Goal: Entertainment & Leisure: Consume media (video, audio)

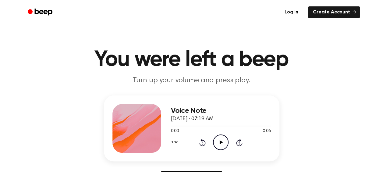
click at [216, 142] on icon "Play Audio" at bounding box center [221, 142] width 16 height 16
click at [225, 145] on icon "Play Audio" at bounding box center [221, 142] width 16 height 16
click at [221, 139] on icon "Play Audio" at bounding box center [221, 142] width 16 height 16
click at [214, 141] on icon "Play Audio" at bounding box center [221, 142] width 16 height 16
click at [215, 142] on icon "Pause Audio" at bounding box center [221, 142] width 16 height 16
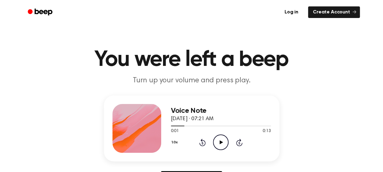
click at [218, 146] on icon "Play Audio" at bounding box center [221, 142] width 16 height 16
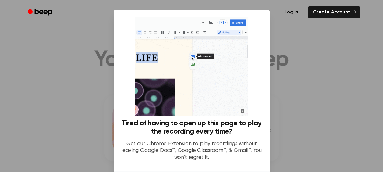
click at [311, 88] on div at bounding box center [191, 86] width 383 height 172
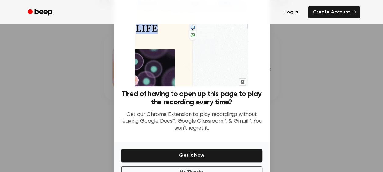
scroll to position [50, 0]
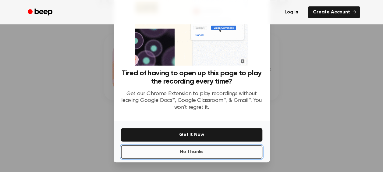
click at [185, 154] on button "No Thanks" at bounding box center [191, 151] width 141 height 13
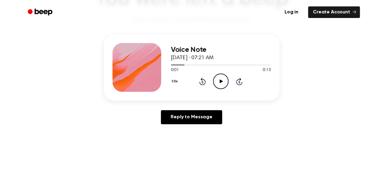
click at [218, 84] on icon "Play Audio" at bounding box center [221, 81] width 16 height 16
click at [218, 84] on icon "Pause Audio" at bounding box center [221, 81] width 16 height 16
click at [220, 80] on icon "Play Audio" at bounding box center [221, 81] width 16 height 16
click at [220, 80] on icon at bounding box center [221, 81] width 3 height 4
click at [218, 80] on icon "Play Audio" at bounding box center [221, 81] width 16 height 16
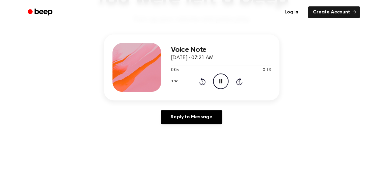
click at [218, 80] on icon "Pause Audio" at bounding box center [221, 81] width 16 height 16
click at [218, 80] on icon "Play Audio" at bounding box center [221, 81] width 16 height 16
click at [218, 80] on icon "Pause Audio" at bounding box center [221, 81] width 16 height 16
click at [218, 81] on icon "Play Audio" at bounding box center [221, 81] width 16 height 16
click at [218, 81] on icon "Pause Audio" at bounding box center [221, 81] width 16 height 16
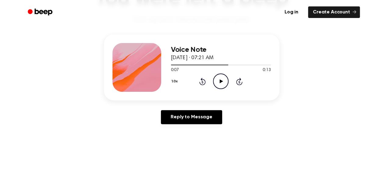
click at [216, 78] on icon "Play Audio" at bounding box center [221, 81] width 16 height 16
click at [216, 80] on icon "Pause Audio" at bounding box center [221, 81] width 16 height 16
click at [220, 79] on icon "Play Audio" at bounding box center [221, 81] width 16 height 16
click at [220, 79] on icon "Pause Audio" at bounding box center [221, 81] width 16 height 16
click at [220, 79] on icon "Play Audio" at bounding box center [221, 81] width 16 height 16
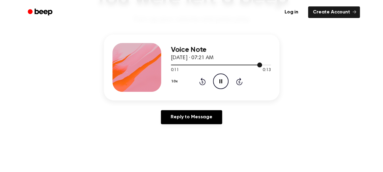
click at [242, 64] on div at bounding box center [221, 64] width 100 height 5
click at [218, 78] on icon "Play Audio" at bounding box center [221, 81] width 16 height 16
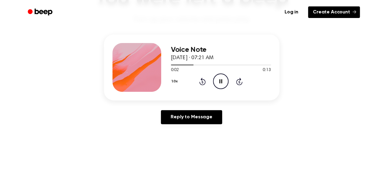
drag, startPoint x: 234, startPoint y: 46, endPoint x: 330, endPoint y: 10, distance: 102.8
click at [330, 10] on link "Create Account" at bounding box center [334, 12] width 52 height 12
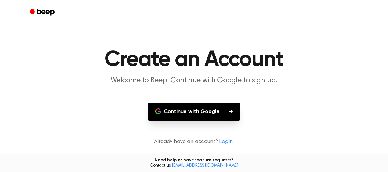
click at [202, 111] on button "Continue with Google" at bounding box center [194, 112] width 92 height 18
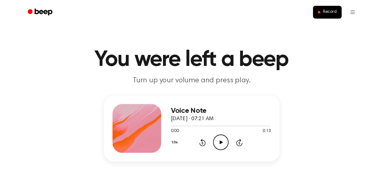
scroll to position [61, 0]
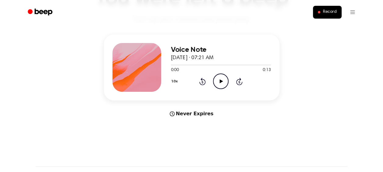
click at [218, 77] on icon "Play Audio" at bounding box center [221, 81] width 16 height 16
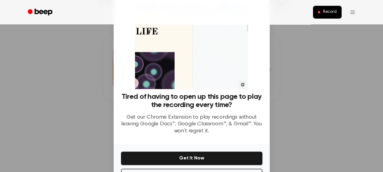
scroll to position [50, 0]
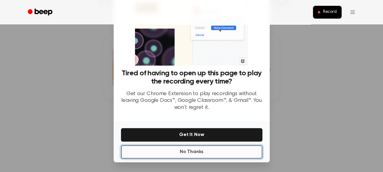
click at [220, 150] on button "No Thanks" at bounding box center [191, 151] width 141 height 13
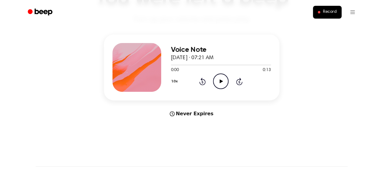
click at [219, 81] on icon "Play Audio" at bounding box center [221, 81] width 16 height 16
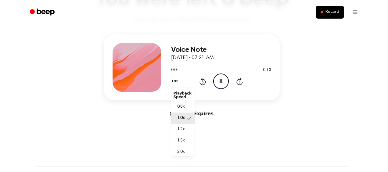
click at [175, 82] on button "1.0x" at bounding box center [175, 81] width 9 height 10
click at [252, 105] on div "Voice Note October 7, 2025 · 07:21 AM 0:02 0:13 Your browser does not support t…" at bounding box center [191, 75] width 369 height 83
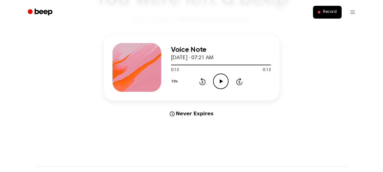
click at [219, 79] on icon "Play Audio" at bounding box center [221, 81] width 16 height 16
click at [221, 81] on icon at bounding box center [221, 81] width 3 height 4
click at [221, 80] on icon at bounding box center [221, 81] width 3 height 4
click at [220, 80] on icon "Pause Audio" at bounding box center [221, 81] width 16 height 16
click at [220, 82] on icon at bounding box center [221, 81] width 3 height 4
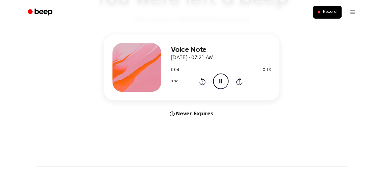
click at [220, 82] on icon at bounding box center [221, 81] width 3 height 4
click at [229, 82] on div "1.0x Rewind 5 seconds Play Audio Skip 5 seconds" at bounding box center [221, 81] width 100 height 16
click at [223, 83] on icon "Play Audio" at bounding box center [221, 81] width 16 height 16
click at [219, 81] on icon "Play Audio" at bounding box center [221, 81] width 16 height 16
click at [222, 80] on icon "Play Audio" at bounding box center [221, 81] width 16 height 16
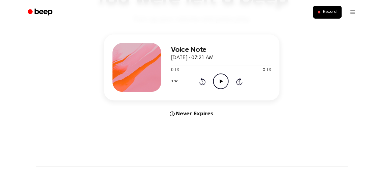
click at [219, 81] on icon "Play Audio" at bounding box center [221, 81] width 16 height 16
click at [216, 73] on div "0:13 0:13" at bounding box center [221, 70] width 100 height 6
click at [220, 81] on icon at bounding box center [221, 81] width 3 height 4
click at [224, 80] on icon "Play Audio" at bounding box center [221, 81] width 16 height 16
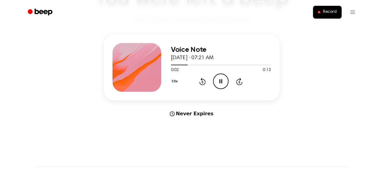
click at [224, 80] on icon "Pause Audio" at bounding box center [221, 81] width 16 height 16
click at [224, 80] on icon "Play Audio" at bounding box center [221, 81] width 16 height 16
click at [224, 80] on icon "Pause Audio" at bounding box center [221, 81] width 16 height 16
click at [221, 81] on icon at bounding box center [221, 81] width 3 height 4
click at [221, 81] on icon "Pause Audio" at bounding box center [221, 81] width 16 height 16
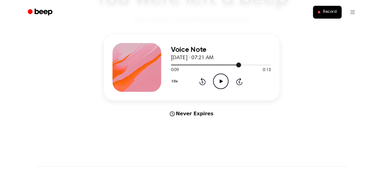
click at [230, 64] on div at bounding box center [221, 64] width 100 height 5
click at [218, 84] on icon "Play Audio" at bounding box center [221, 81] width 16 height 16
click at [226, 64] on div at bounding box center [221, 64] width 100 height 5
click at [218, 84] on icon "Pause Audio" at bounding box center [221, 81] width 16 height 16
click at [218, 84] on icon "Play Audio" at bounding box center [221, 81] width 16 height 16
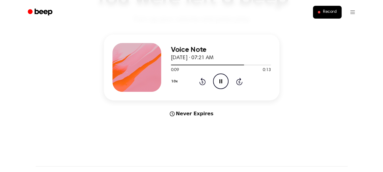
click at [218, 84] on icon "Pause Audio" at bounding box center [221, 81] width 16 height 16
click at [218, 84] on icon "Play Audio" at bounding box center [221, 81] width 16 height 16
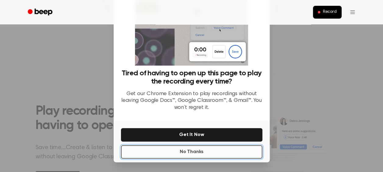
click at [189, 155] on button "No Thanks" at bounding box center [191, 151] width 141 height 13
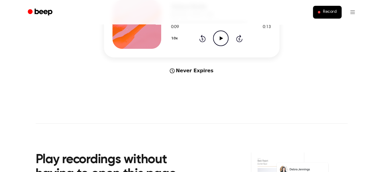
scroll to position [61, 0]
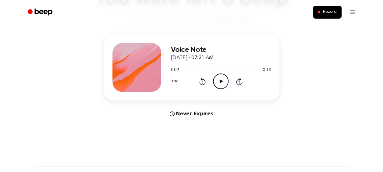
click at [220, 80] on icon at bounding box center [221, 81] width 3 height 4
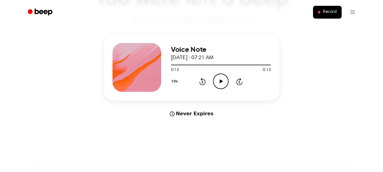
drag, startPoint x: 220, startPoint y: 80, endPoint x: 222, endPoint y: 83, distance: 3.5
click at [222, 83] on icon "Play Audio" at bounding box center [221, 81] width 16 height 16
click at [221, 79] on icon "Play Audio" at bounding box center [221, 81] width 16 height 16
drag, startPoint x: 221, startPoint y: 79, endPoint x: 220, endPoint y: 60, distance: 19.3
click at [221, 79] on icon "Pause Audio" at bounding box center [221, 81] width 16 height 16
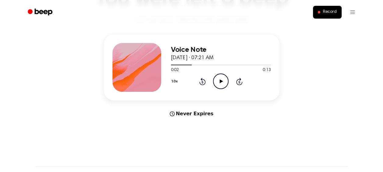
click at [214, 77] on circle at bounding box center [220, 81] width 15 height 15
click at [220, 82] on icon at bounding box center [221, 81] width 3 height 4
click at [220, 81] on icon at bounding box center [221, 81] width 3 height 4
click at [220, 84] on icon "Play Audio" at bounding box center [221, 81] width 16 height 16
click at [221, 83] on icon "Play Audio" at bounding box center [221, 81] width 16 height 16
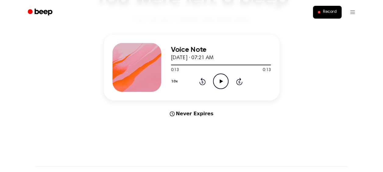
click at [225, 78] on icon "Play Audio" at bounding box center [221, 81] width 16 height 16
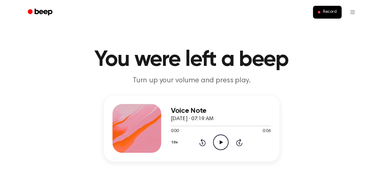
click at [218, 143] on icon "Play Audio" at bounding box center [221, 142] width 16 height 16
click at [216, 142] on icon "Play Audio" at bounding box center [221, 142] width 16 height 16
click at [218, 145] on icon "Play Audio" at bounding box center [221, 142] width 16 height 16
click at [217, 143] on icon "Play Audio" at bounding box center [221, 142] width 16 height 16
click at [222, 144] on icon "Play Audio" at bounding box center [221, 142] width 16 height 16
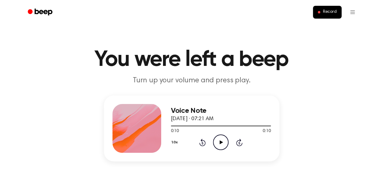
click at [226, 144] on icon "Play Audio" at bounding box center [221, 142] width 16 height 16
click at [224, 143] on icon "Pause Audio" at bounding box center [221, 142] width 16 height 16
click at [223, 143] on icon "Play Audio" at bounding box center [221, 142] width 16 height 16
click at [223, 143] on icon "Pause Audio" at bounding box center [221, 142] width 16 height 16
click at [223, 143] on icon "Play Audio" at bounding box center [221, 142] width 16 height 16
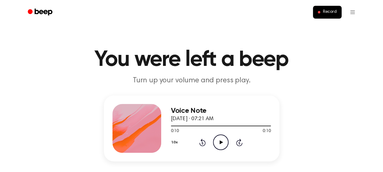
click at [223, 143] on icon "Play Audio" at bounding box center [221, 142] width 16 height 16
click at [223, 143] on icon "Pause Audio" at bounding box center [221, 142] width 16 height 16
click at [223, 142] on icon "Play Audio" at bounding box center [221, 142] width 16 height 16
click at [228, 126] on div at bounding box center [218, 126] width 95 height 1
click at [223, 141] on icon "Pause Audio" at bounding box center [221, 142] width 16 height 16
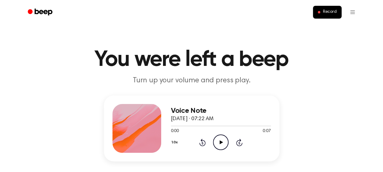
click at [220, 141] on icon at bounding box center [221, 142] width 3 height 4
click at [222, 140] on icon "Play Audio" at bounding box center [221, 142] width 16 height 16
click at [219, 145] on icon "Play Audio" at bounding box center [221, 142] width 16 height 16
click at [222, 143] on icon "Play Audio" at bounding box center [221, 142] width 16 height 16
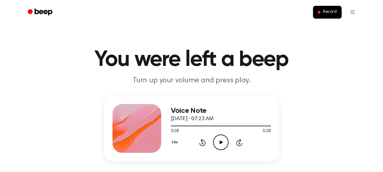
click at [219, 141] on icon "Play Audio" at bounding box center [221, 142] width 16 height 16
click at [226, 146] on icon "Play Audio" at bounding box center [221, 142] width 16 height 16
click at [221, 146] on icon "Play Audio" at bounding box center [221, 142] width 16 height 16
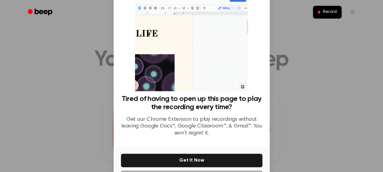
scroll to position [50, 0]
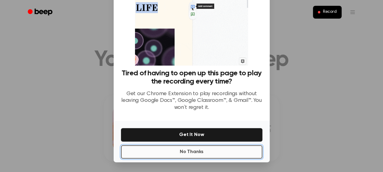
click at [199, 151] on button "No Thanks" at bounding box center [191, 151] width 141 height 13
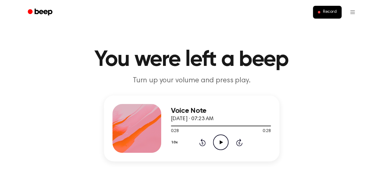
click at [220, 143] on icon at bounding box center [221, 142] width 3 height 4
click at [245, 127] on div at bounding box center [221, 125] width 100 height 5
click at [215, 141] on icon "Pause Audio" at bounding box center [221, 142] width 16 height 16
click at [220, 144] on icon "Play Audio" at bounding box center [221, 142] width 16 height 16
click at [220, 143] on icon at bounding box center [221, 142] width 3 height 4
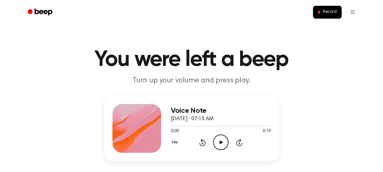
click at [227, 147] on circle at bounding box center [220, 142] width 15 height 15
click at [224, 143] on icon "Play Audio" at bounding box center [221, 142] width 16 height 16
click at [219, 141] on icon "Play Audio" at bounding box center [221, 142] width 16 height 16
click at [218, 142] on icon "Play Audio" at bounding box center [221, 142] width 16 height 16
click at [223, 143] on icon "Play Audio" at bounding box center [221, 142] width 16 height 16
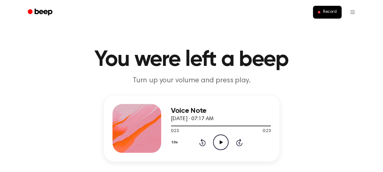
click at [220, 143] on icon at bounding box center [221, 142] width 3 height 4
click at [218, 142] on icon "Play Audio" at bounding box center [221, 142] width 16 height 16
click at [224, 143] on icon "Play Audio" at bounding box center [221, 142] width 16 height 16
click at [221, 142] on icon at bounding box center [221, 142] width 3 height 4
click at [216, 145] on icon "Play Audio" at bounding box center [221, 142] width 16 height 16
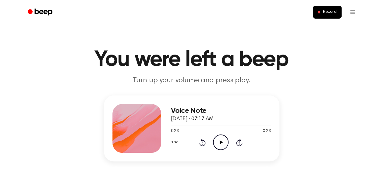
click at [216, 143] on icon "Play Audio" at bounding box center [221, 142] width 16 height 16
click at [213, 139] on div "1.0x Rewind 5 seconds Play Audio Skip 5 seconds" at bounding box center [221, 142] width 100 height 16
click at [219, 145] on icon "Play Audio" at bounding box center [221, 142] width 16 height 16
click at [221, 140] on icon "Play Audio" at bounding box center [221, 142] width 16 height 16
click at [222, 144] on icon "Play Audio" at bounding box center [221, 142] width 16 height 16
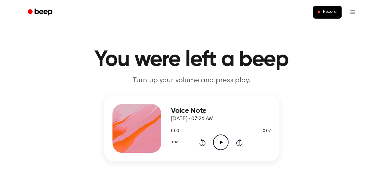
click at [226, 144] on icon "Play Audio" at bounding box center [221, 142] width 16 height 16
click at [219, 143] on icon "Play Audio" at bounding box center [221, 142] width 16 height 16
click at [219, 142] on icon "Play Audio" at bounding box center [221, 142] width 16 height 16
click at [222, 140] on icon "Play Audio" at bounding box center [221, 142] width 16 height 16
click at [221, 142] on icon at bounding box center [221, 142] width 3 height 4
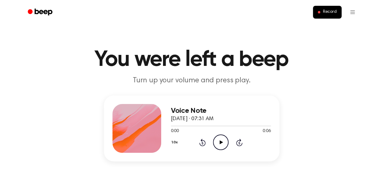
click at [220, 143] on icon at bounding box center [221, 142] width 3 height 4
drag, startPoint x: 216, startPoint y: 141, endPoint x: 204, endPoint y: 128, distance: 18.1
click at [216, 141] on icon "Play Audio" at bounding box center [221, 142] width 16 height 16
click at [220, 143] on icon at bounding box center [221, 142] width 3 height 4
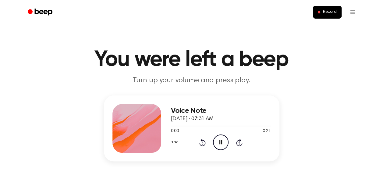
click at [221, 143] on icon at bounding box center [221, 142] width 3 height 4
click at [184, 125] on div at bounding box center [221, 125] width 100 height 5
drag, startPoint x: 179, startPoint y: 126, endPoint x: 173, endPoint y: 127, distance: 5.5
click at [173, 127] on div at bounding box center [221, 125] width 100 height 5
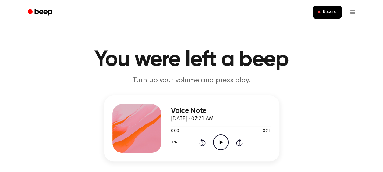
click at [228, 142] on div "1.0x Rewind 5 seconds Play Audio Skip 5 seconds" at bounding box center [221, 142] width 100 height 16
click at [226, 141] on icon "Play Audio" at bounding box center [221, 142] width 16 height 16
click at [224, 143] on icon "Play Audio" at bounding box center [221, 142] width 16 height 16
click at [222, 146] on icon "Play Audio" at bounding box center [221, 142] width 16 height 16
click at [217, 141] on icon "Play Audio" at bounding box center [221, 142] width 16 height 16
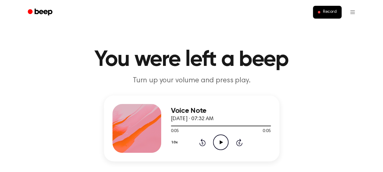
click at [223, 137] on icon "Play Audio" at bounding box center [221, 142] width 16 height 16
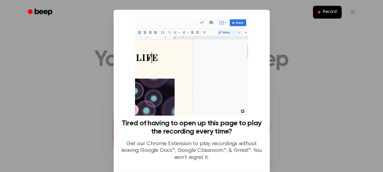
drag, startPoint x: 331, startPoint y: 138, endPoint x: 329, endPoint y: 134, distance: 3.8
click at [331, 138] on div at bounding box center [191, 86] width 383 height 172
click at [282, 65] on div at bounding box center [191, 86] width 383 height 172
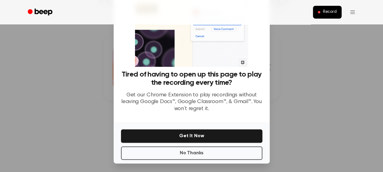
scroll to position [50, 0]
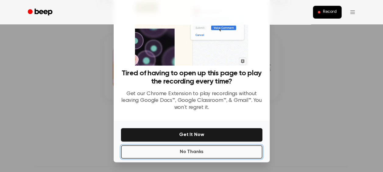
click at [189, 151] on button "No Thanks" at bounding box center [191, 151] width 141 height 13
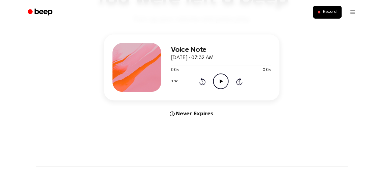
click at [215, 80] on icon "Play Audio" at bounding box center [221, 81] width 16 height 16
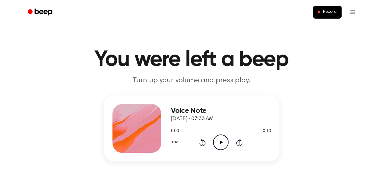
click at [218, 140] on icon "Play Audio" at bounding box center [221, 142] width 16 height 16
click at [223, 145] on icon "Play Audio" at bounding box center [221, 142] width 16 height 16
click at [219, 142] on icon "Play Audio" at bounding box center [221, 142] width 16 height 16
click at [220, 138] on icon "Play Audio" at bounding box center [221, 142] width 16 height 16
click at [220, 139] on icon "Play Audio" at bounding box center [221, 142] width 16 height 16
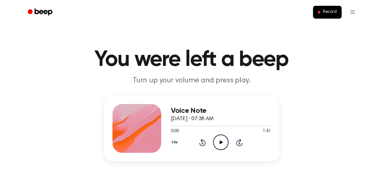
click at [220, 140] on icon "Play Audio" at bounding box center [221, 142] width 16 height 16
click at [218, 139] on icon "Play Audio" at bounding box center [221, 142] width 16 height 16
click at [218, 141] on icon "Play Audio" at bounding box center [221, 142] width 16 height 16
click at [221, 144] on icon "Play Audio" at bounding box center [221, 142] width 16 height 16
click at [222, 142] on icon at bounding box center [221, 142] width 3 height 4
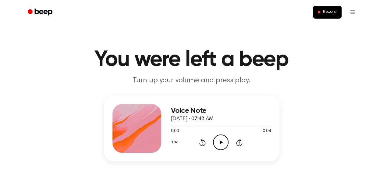
click at [215, 140] on icon "Play Audio" at bounding box center [221, 142] width 16 height 16
click at [226, 143] on icon "Play Audio" at bounding box center [221, 142] width 16 height 16
click at [226, 136] on icon "Play Audio" at bounding box center [221, 142] width 16 height 16
click at [214, 143] on icon "Play Audio" at bounding box center [221, 142] width 16 height 16
click at [218, 146] on icon "Play Audio" at bounding box center [221, 142] width 16 height 16
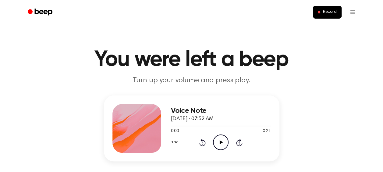
click at [217, 140] on icon "Play Audio" at bounding box center [221, 142] width 16 height 16
click at [222, 142] on icon at bounding box center [221, 142] width 3 height 4
click at [222, 140] on icon "Play Audio" at bounding box center [221, 142] width 16 height 16
click at [259, 126] on div at bounding box center [221, 126] width 100 height 1
click at [225, 141] on icon "Pause Audio" at bounding box center [221, 142] width 16 height 16
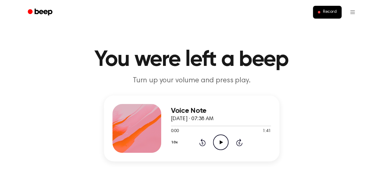
click at [225, 140] on icon "Play Audio" at bounding box center [221, 142] width 16 height 16
click at [199, 126] on div at bounding box center [221, 126] width 100 height 1
click at [220, 126] on div at bounding box center [221, 126] width 100 height 1
click at [225, 125] on div at bounding box center [221, 125] width 100 height 5
click at [229, 126] on div at bounding box center [221, 126] width 100 height 1
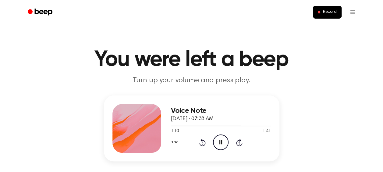
click at [221, 139] on icon "Pause Audio" at bounding box center [221, 142] width 16 height 16
click at [218, 143] on icon "Play Audio" at bounding box center [221, 142] width 16 height 16
click at [219, 142] on icon "Pause Audio" at bounding box center [221, 142] width 16 height 16
click at [220, 138] on icon "Play Audio" at bounding box center [221, 142] width 16 height 16
click at [221, 142] on icon at bounding box center [221, 142] width 3 height 4
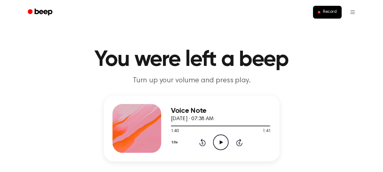
click at [221, 142] on icon at bounding box center [221, 142] width 3 height 4
